Goal: Task Accomplishment & Management: Complete application form

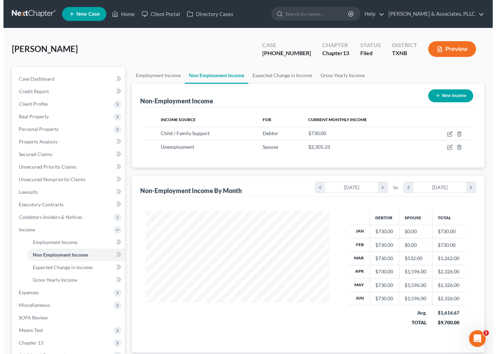
scroll to position [125, 198]
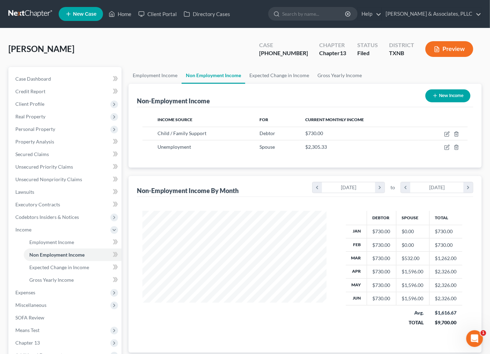
click at [136, 46] on div "Douglas, Brianca Upgraded Case 25-42599-13 Chapter Chapter 13 Status Filed Dist…" at bounding box center [244, 52] width 473 height 30
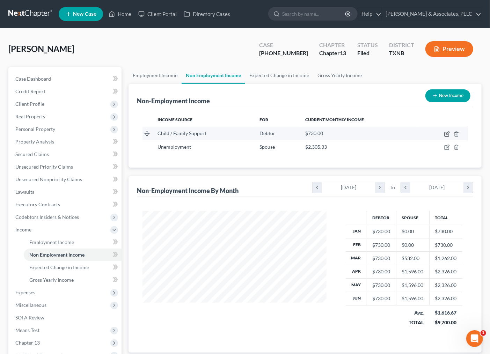
click at [447, 132] on icon "button" at bounding box center [447, 134] width 6 height 6
select select "7"
select select "0"
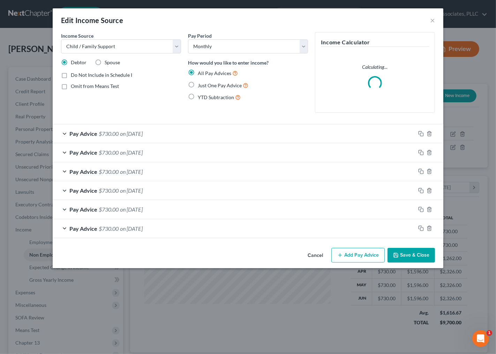
scroll to position [125, 201]
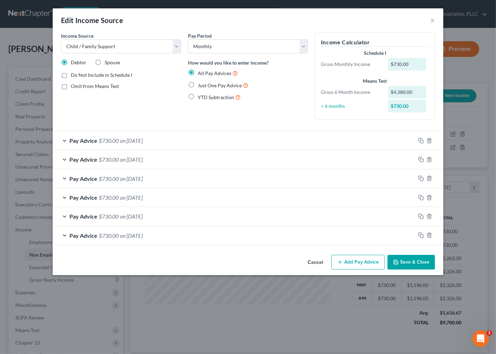
click at [219, 133] on div "Pay Advice $730.00 on 06/01/2025" at bounding box center [234, 140] width 363 height 18
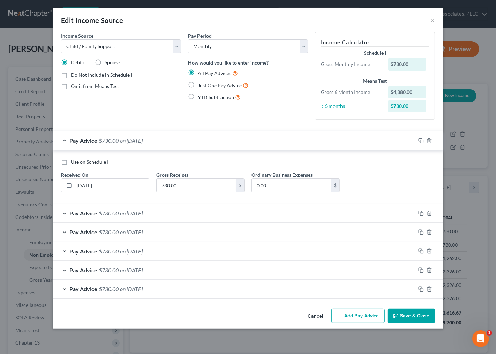
click at [219, 133] on div "Pay Advice $730.00 on 06/01/2025" at bounding box center [234, 140] width 363 height 18
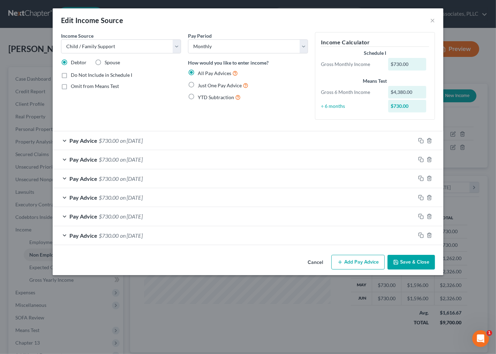
click at [349, 262] on button "Add Pay Advice" at bounding box center [357, 262] width 53 height 15
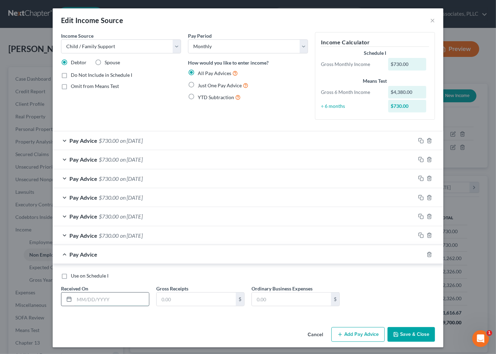
click at [111, 299] on input "text" at bounding box center [111, 298] width 75 height 13
type input "7/15/25"
drag, startPoint x: 188, startPoint y: 300, endPoint x: 81, endPoint y: 345, distance: 115.3
click at [187, 300] on input "text" at bounding box center [196, 298] width 79 height 13
type input "801.34"
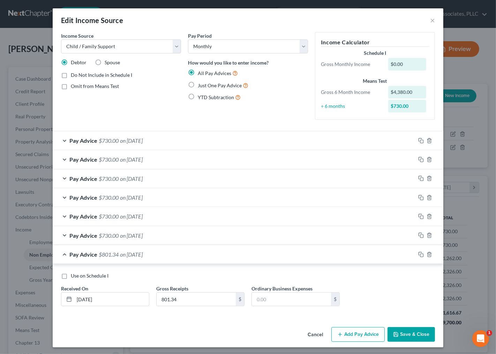
click at [165, 160] on div "Pay Advice $730.00 on 05/01/2025" at bounding box center [234, 159] width 363 height 18
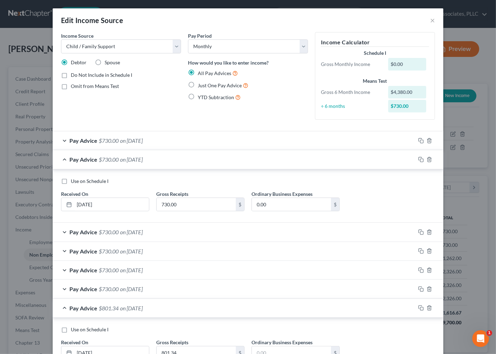
click at [165, 159] on div "Pay Advice $730.00 on 05/01/2025" at bounding box center [234, 159] width 363 height 18
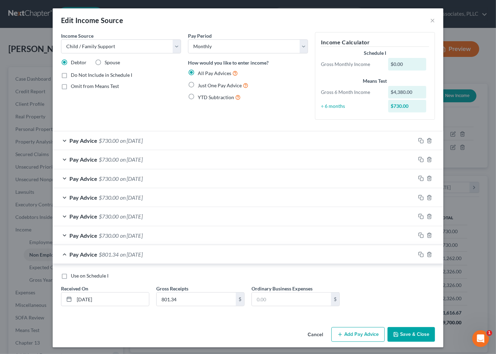
click at [165, 140] on div "Pay Advice $730.00 on 06/01/2025" at bounding box center [234, 140] width 363 height 18
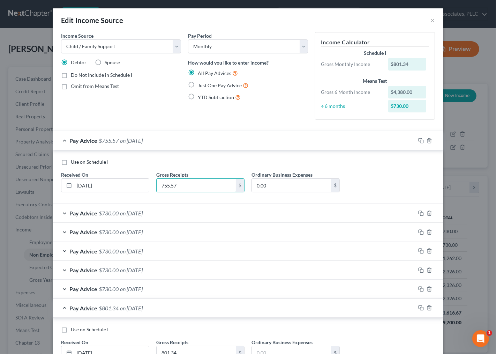
type input "755.57"
click at [150, 217] on div "Pay Advice $730.00 on 05/01/2025" at bounding box center [234, 213] width 363 height 18
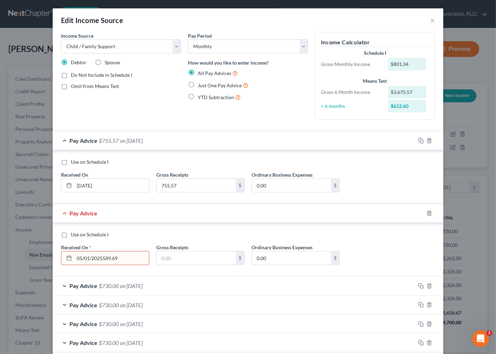
drag, startPoint x: 141, startPoint y: 256, endPoint x: 99, endPoint y: 256, distance: 41.5
click at [99, 256] on input "05/01/2025589.69" at bounding box center [111, 257] width 75 height 13
type input "05/01/2025"
type input "589.69"
click at [171, 275] on div "Use on Schedule I Received On * 05/01/2025 Gross Receipts 589.69 $ Ordinary Bus…" at bounding box center [248, 250] width 391 height 54
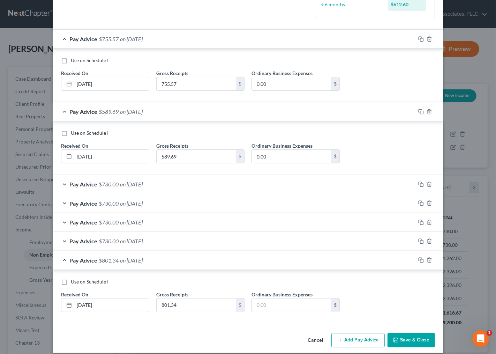
scroll to position [109, 0]
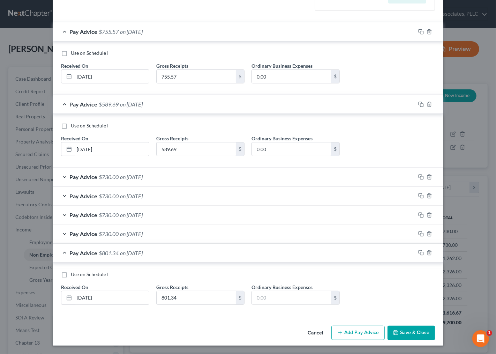
click at [163, 180] on div "Pay Advice $730.00 on 04/01/2025" at bounding box center [234, 176] width 363 height 18
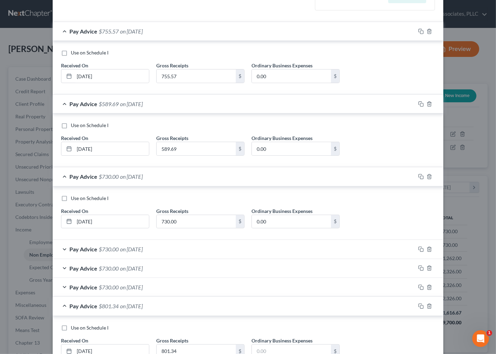
click at [112, 249] on span "$730.00" at bounding box center [109, 249] width 20 height 7
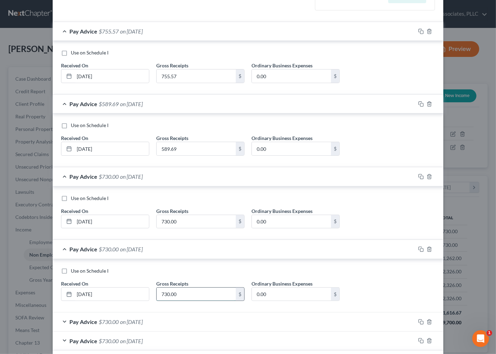
click at [206, 297] on input "730.00" at bounding box center [196, 294] width 79 height 13
click at [186, 223] on input "730.00" at bounding box center [196, 221] width 79 height 13
click at [171, 215] on input "730.00" at bounding box center [196, 221] width 79 height 13
drag, startPoint x: 185, startPoint y: 225, endPoint x: 127, endPoint y: 224, distance: 57.9
click at [127, 224] on div "Use on Schedule I Received On * 04/01/2025 Gross Receipts 730.00 $ Ordinary Bus…" at bounding box center [248, 214] width 381 height 39
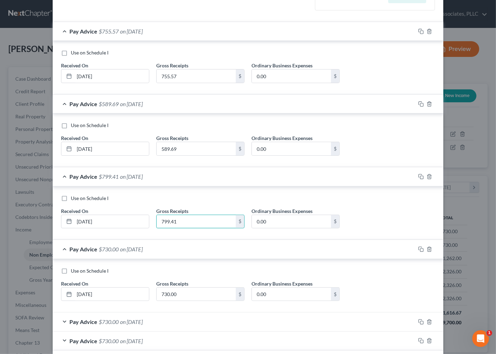
type input "799.41"
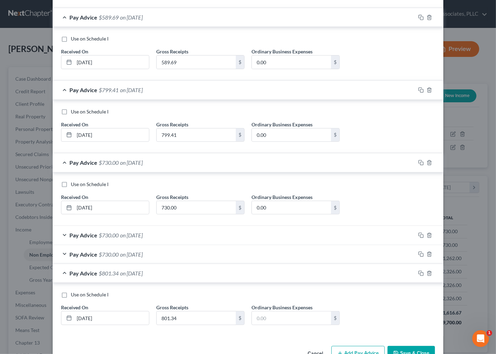
scroll to position [217, 0]
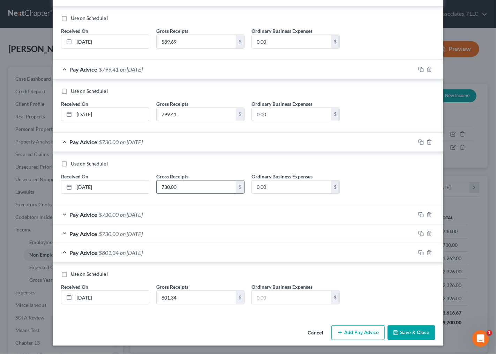
click at [209, 189] on input "730.00" at bounding box center [196, 186] width 79 height 13
drag, startPoint x: 209, startPoint y: 189, endPoint x: 149, endPoint y: 187, distance: 59.7
click at [153, 187] on div "Gross Receipts 730.00 $" at bounding box center [200, 183] width 95 height 21
type input "1,161.19"
click at [154, 217] on div "Pay Advice $730.00 on 02/01/2025" at bounding box center [234, 214] width 363 height 18
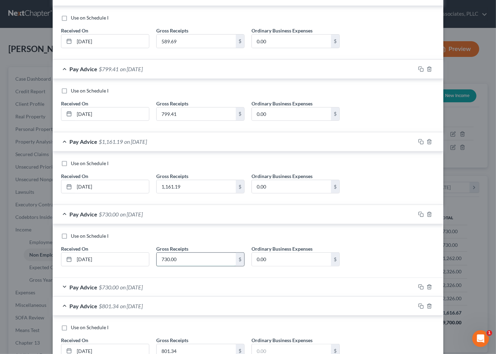
click at [193, 257] on input "730.00" at bounding box center [196, 259] width 79 height 13
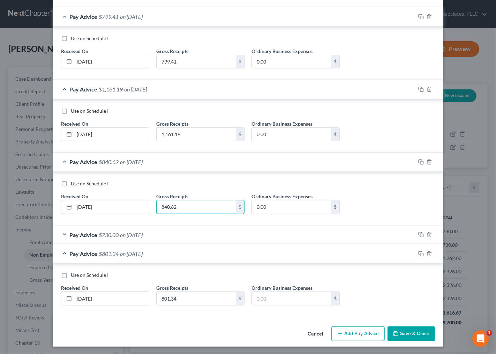
scroll to position [270, 0]
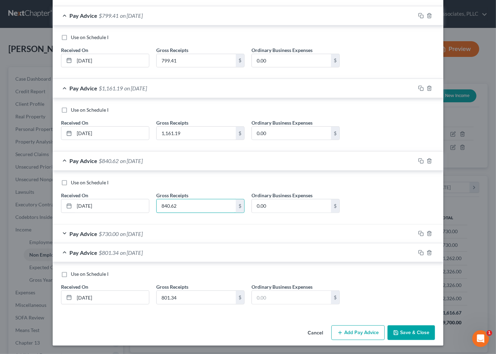
type input "840.62"
drag, startPoint x: 387, startPoint y: 333, endPoint x: 119, endPoint y: 306, distance: 268.7
click at [142, 308] on div "Edit Income Source × Income Source * Select Unemployment Disability (from emplo…" at bounding box center [248, 41] width 391 height 607
drag, startPoint x: 80, startPoint y: 300, endPoint x: 84, endPoint y: 299, distance: 4.0
click at [84, 299] on input "7/15/25" at bounding box center [111, 297] width 75 height 13
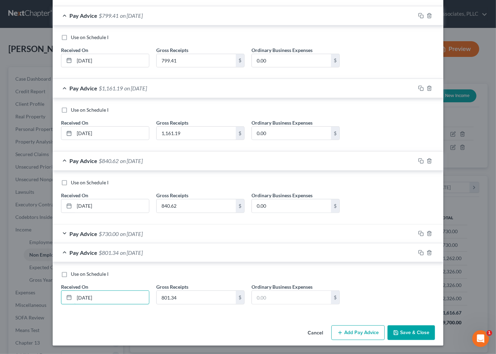
type input "7/1/25"
click at [155, 228] on div "Pay Advice $730.00 on 01/01/2025" at bounding box center [234, 233] width 363 height 18
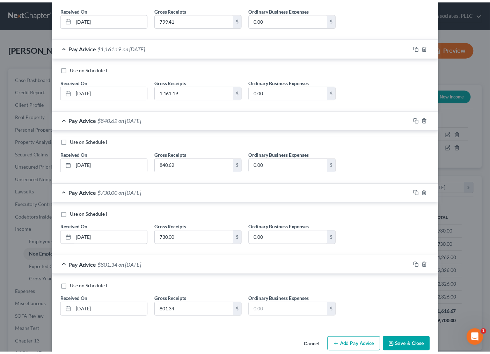
scroll to position [325, 0]
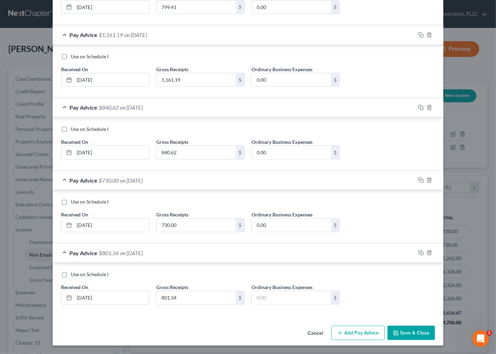
click at [405, 329] on button "Save & Close" at bounding box center [411, 333] width 47 height 15
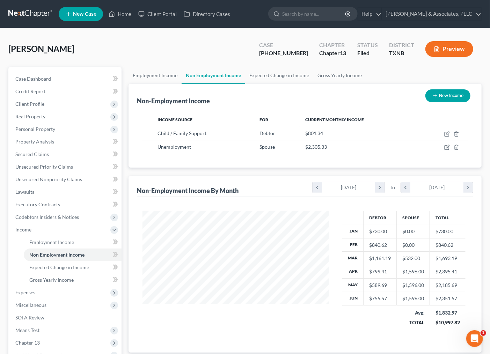
scroll to position [348817, 348744]
drag, startPoint x: 297, startPoint y: 323, endPoint x: 377, endPoint y: 256, distance: 105.0
click at [297, 323] on div at bounding box center [234, 273] width 198 height 125
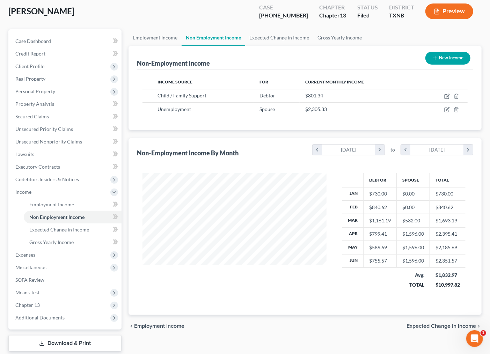
scroll to position [0, 0]
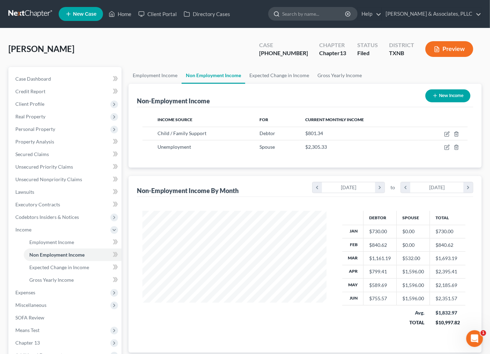
click at [306, 16] on input "search" at bounding box center [314, 13] width 64 height 13
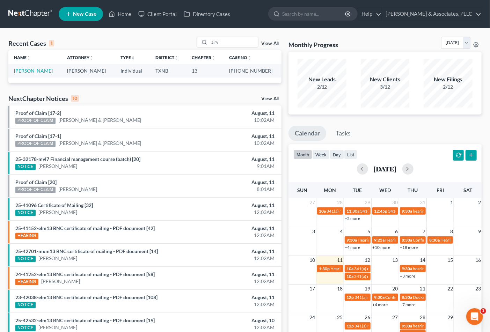
drag, startPoint x: 0, startPoint y: 0, endPoint x: 286, endPoint y: 35, distance: 288.6
click at [286, 35] on div "Recent Cases 1 airy View All Name unfold_more expand_more expand_less Attorney …" at bounding box center [245, 209] width 490 height 362
click at [154, 47] on div "Recent Cases 1 airy View All" at bounding box center [144, 44] width 273 height 14
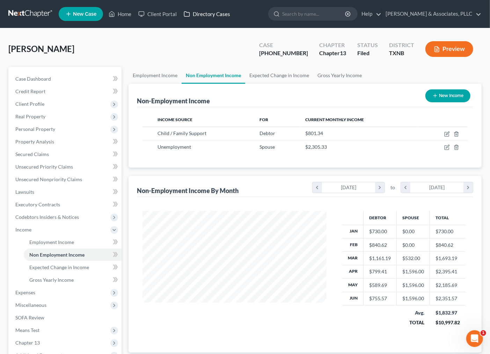
scroll to position [125, 198]
click at [125, 12] on link "Home" at bounding box center [120, 14] width 30 height 13
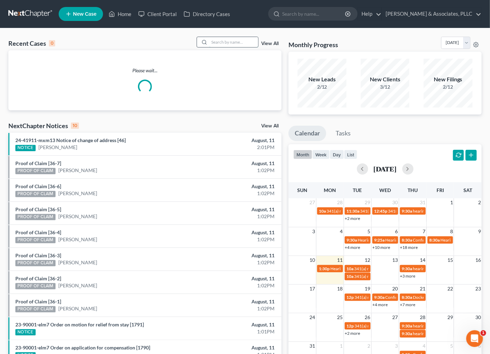
click at [217, 44] on input "search" at bounding box center [233, 42] width 49 height 10
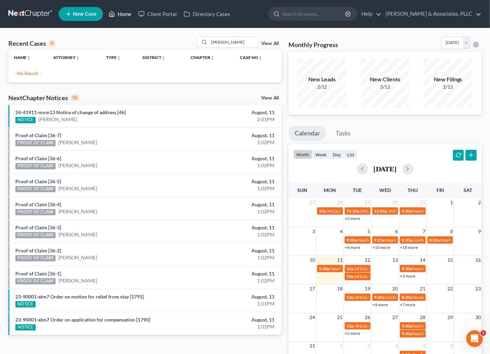
click at [120, 13] on link "Home" at bounding box center [120, 14] width 30 height 13
drag, startPoint x: 231, startPoint y: 43, endPoint x: 162, endPoint y: 52, distance: 69.7
click at [162, 52] on div "Recent Cases 0 [PERSON_NAME] View All Name unfold_more expand_more expand_less …" at bounding box center [144, 60] width 273 height 46
type input "[PERSON_NAME]"
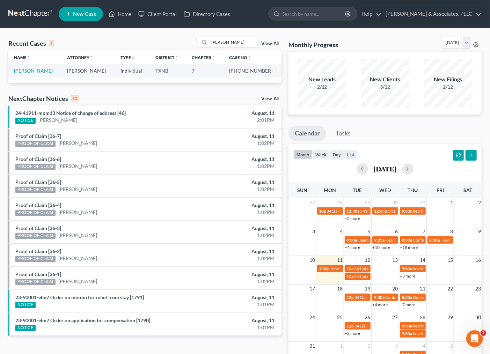
click at [39, 74] on link "[PERSON_NAME]" at bounding box center [33, 71] width 39 height 6
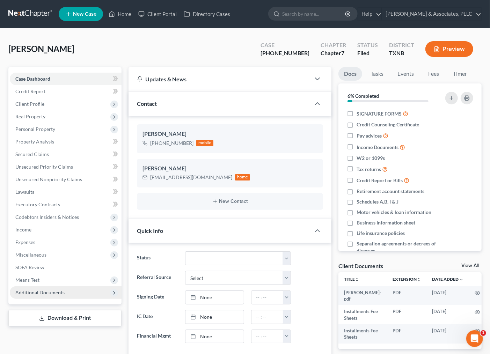
click at [54, 290] on span "Additional Documents" at bounding box center [39, 292] width 49 height 6
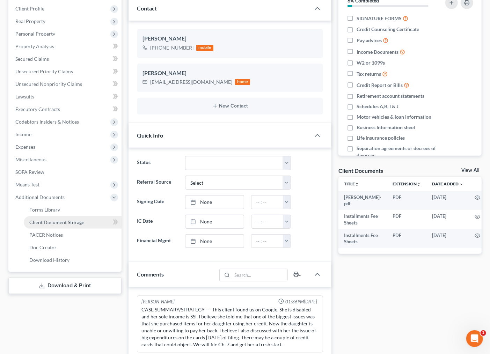
scroll to position [232, 0]
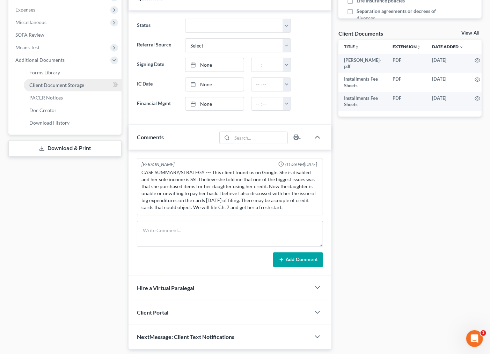
click at [39, 88] on link "Client Document Storage" at bounding box center [73, 85] width 98 height 13
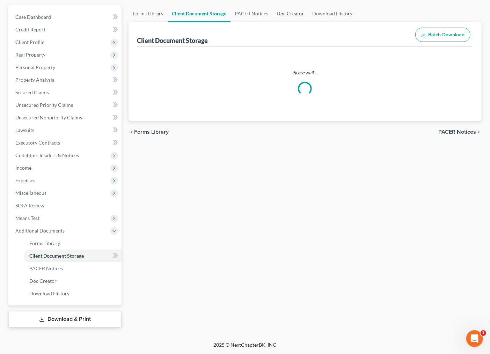
select select "27"
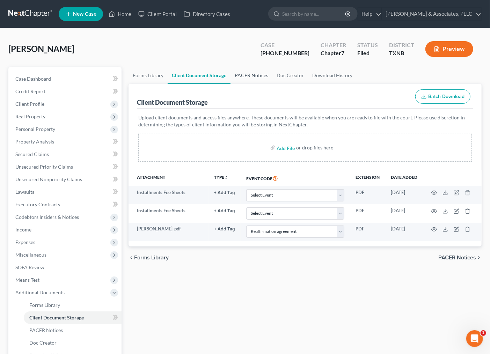
click at [248, 74] on link "PACER Notices" at bounding box center [251, 75] width 42 height 17
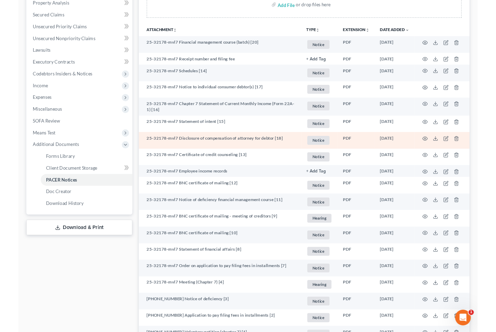
scroll to position [126, 0]
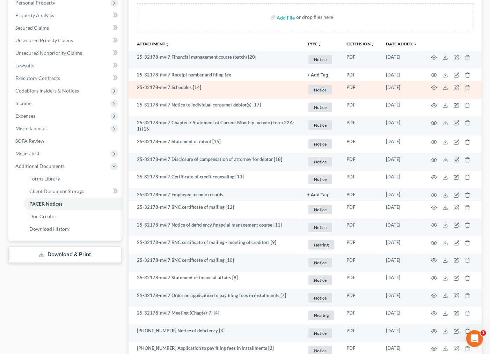
click at [437, 90] on td at bounding box center [452, 90] width 59 height 18
click at [433, 89] on icon "button" at bounding box center [434, 88] width 6 height 6
